Goal: Information Seeking & Learning: Learn about a topic

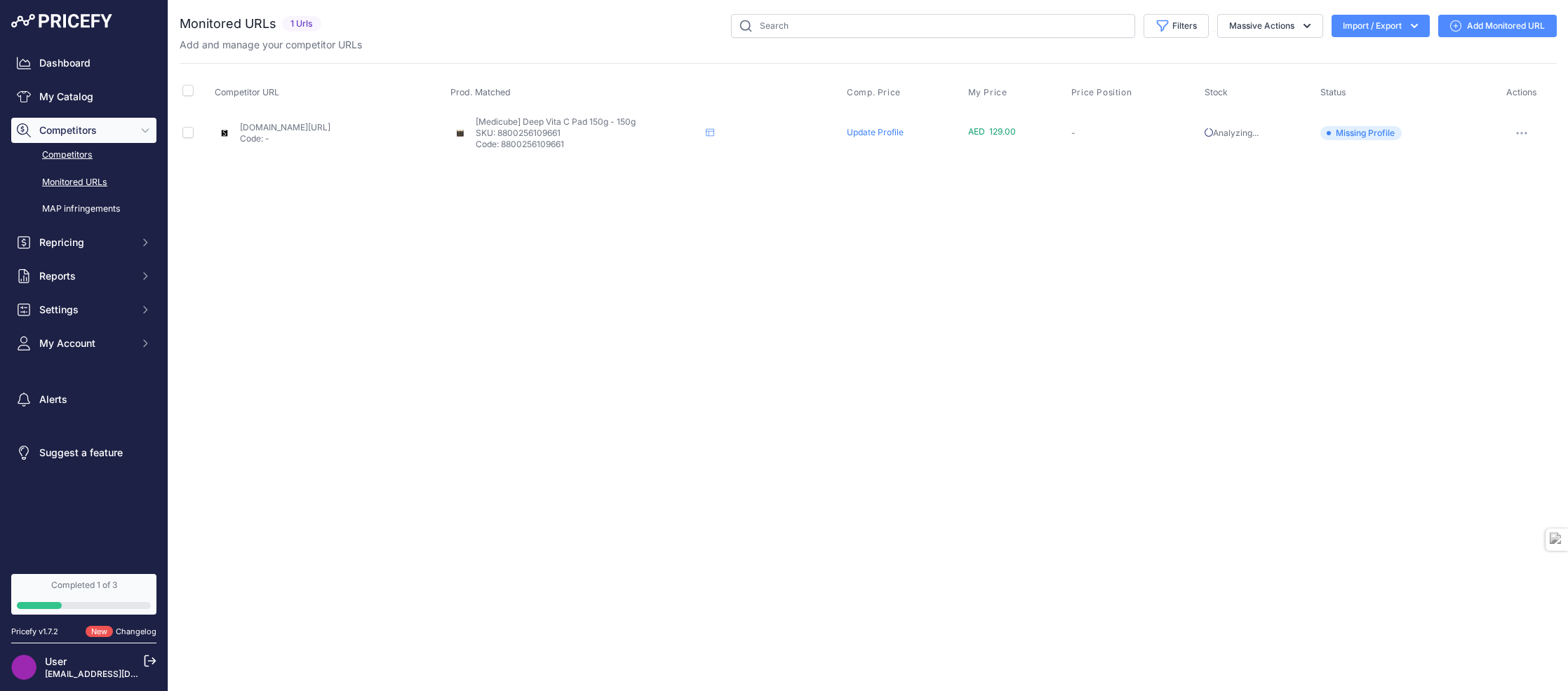
click at [86, 152] on link "Competitors" at bounding box center [83, 155] width 145 height 24
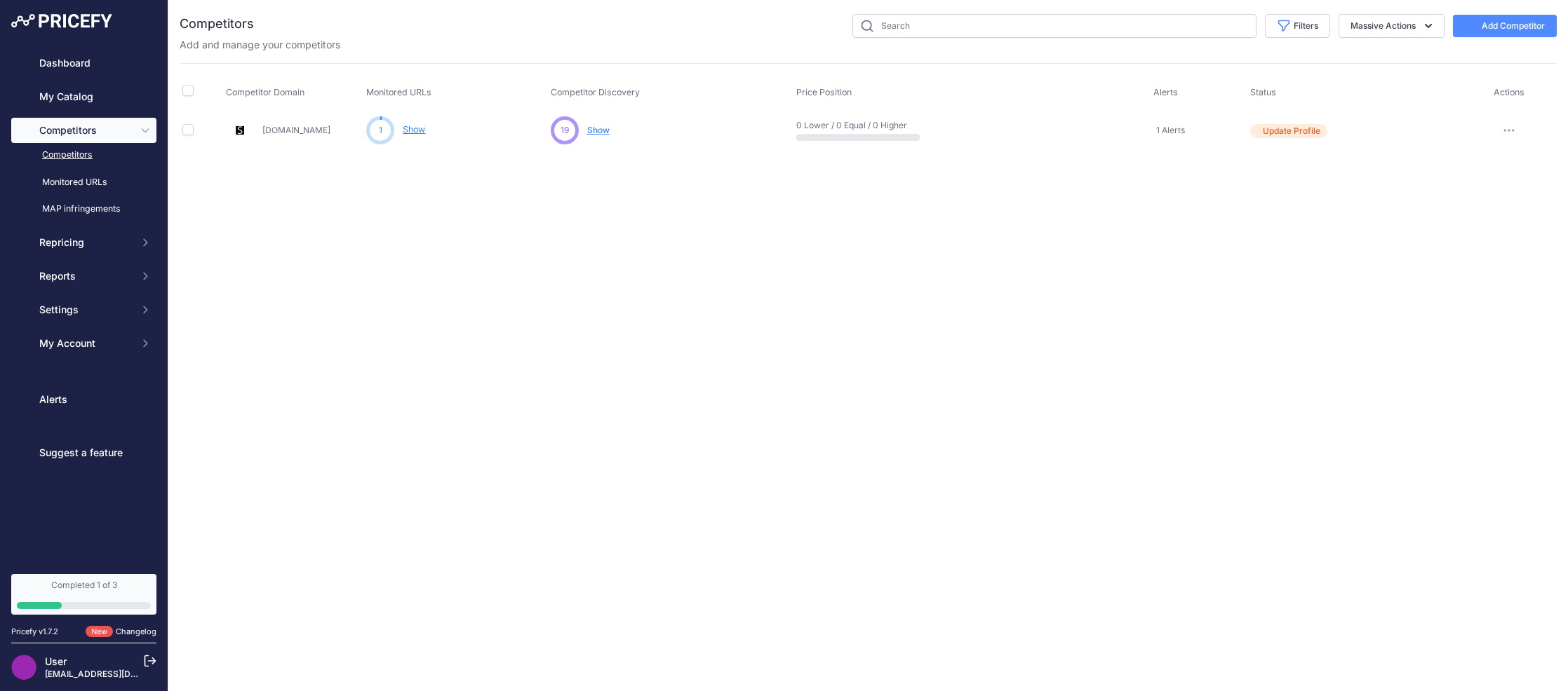
click at [598, 134] on p "Show" at bounding box center [598, 131] width 22 height 11
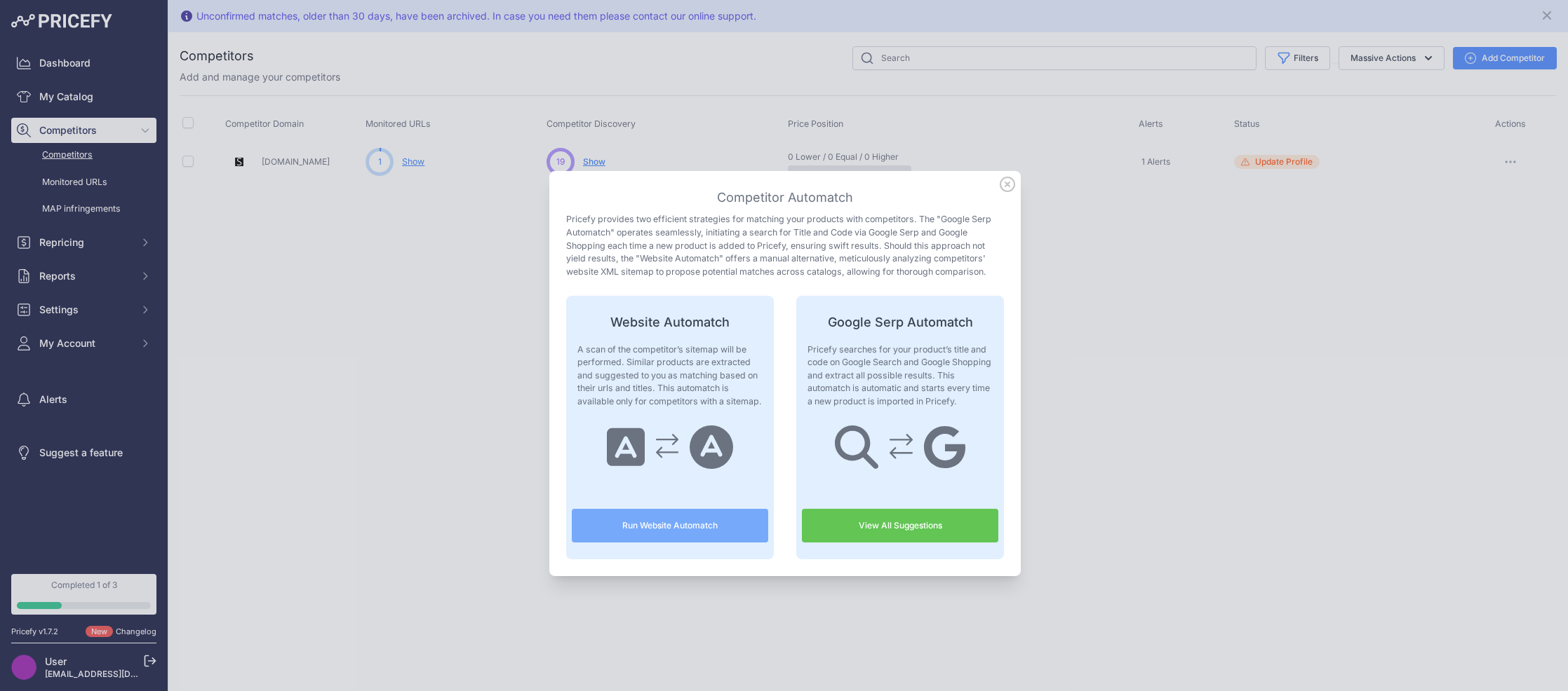
click at [926, 525] on link "View All Suggestions" at bounding box center [900, 526] width 196 height 34
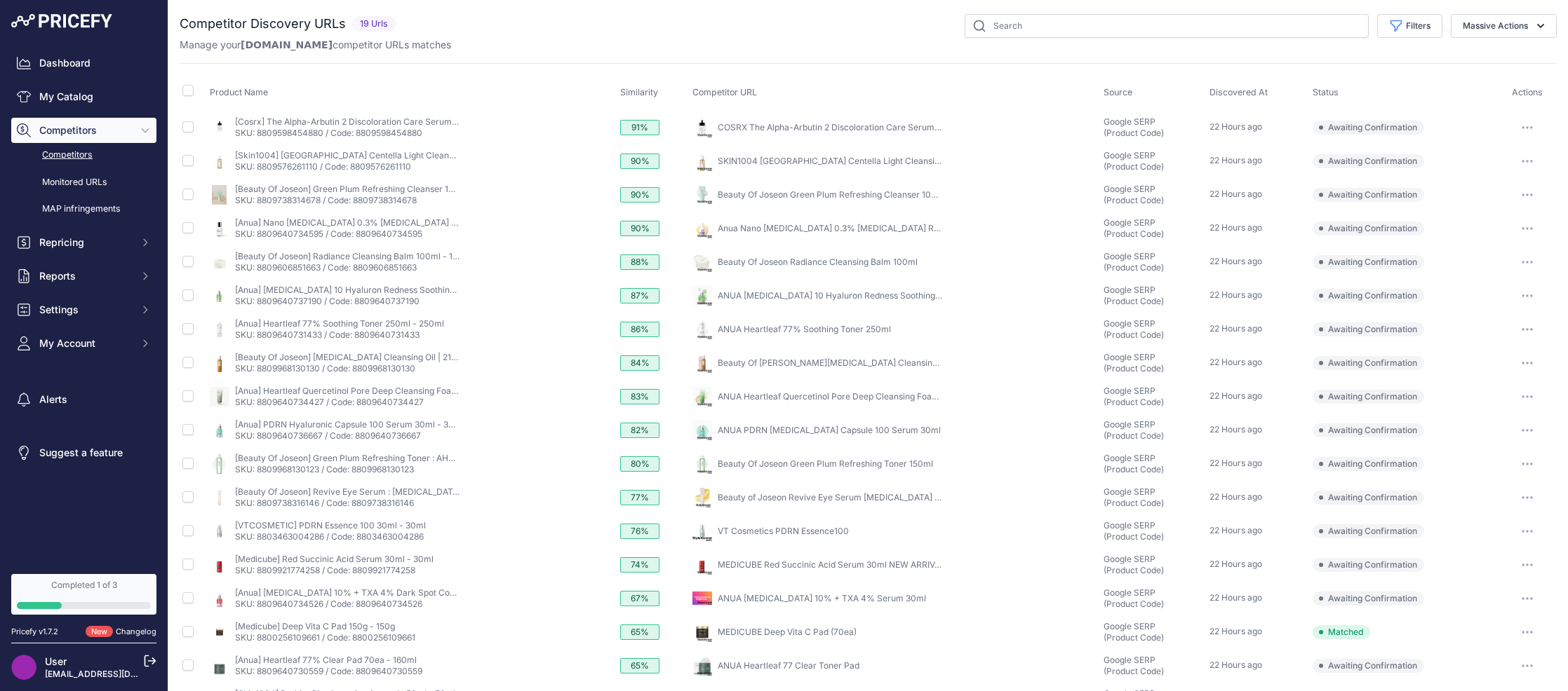
click at [85, 150] on link "Competitors" at bounding box center [83, 155] width 145 height 24
